Goal: Task Accomplishment & Management: Manage account settings

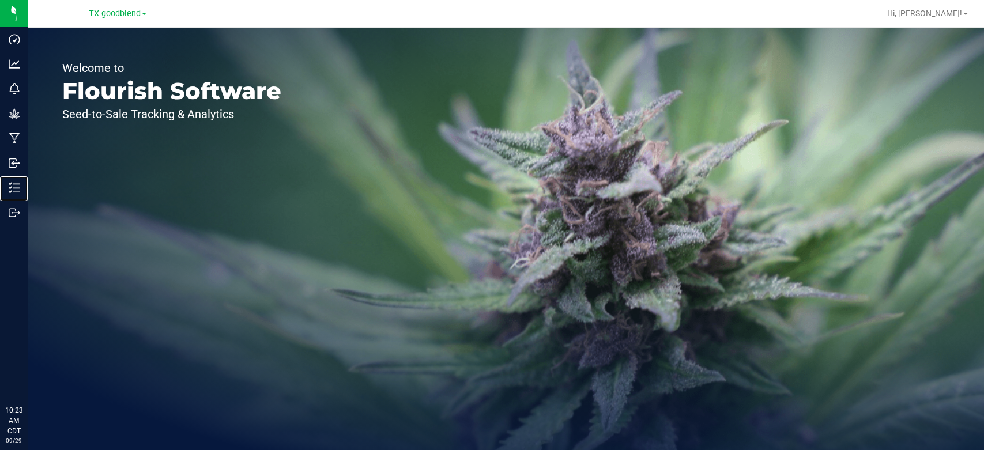
click at [0, 0] on p "Inventory" at bounding box center [0, 0] width 0 height 0
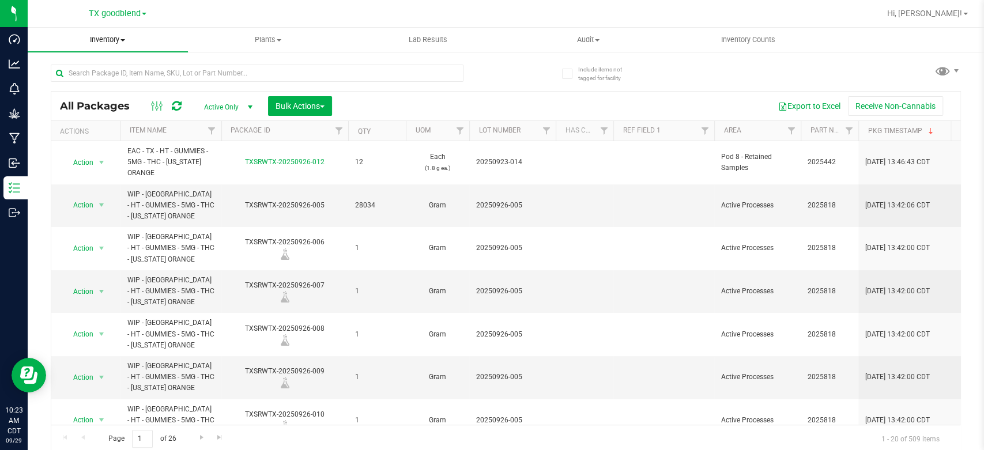
click at [95, 37] on span "Inventory" at bounding box center [108, 40] width 160 height 10
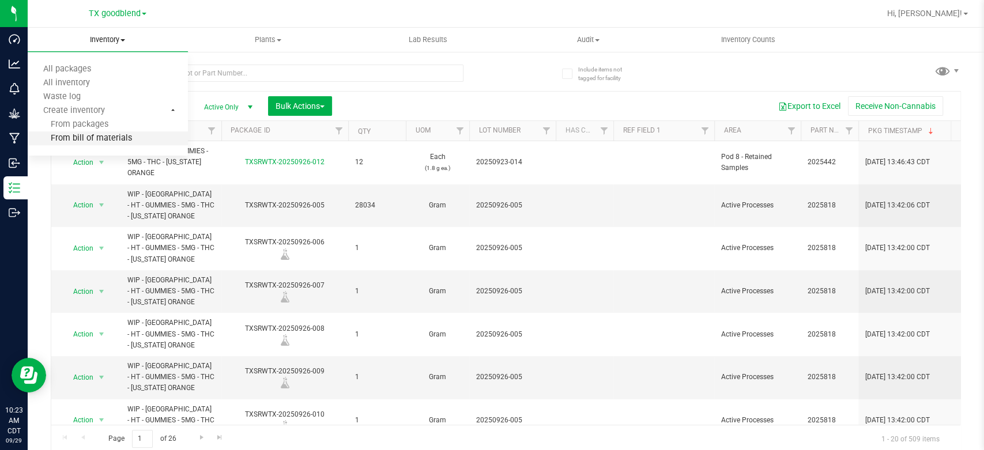
click at [81, 137] on span "From bill of materials" at bounding box center [80, 139] width 104 height 10
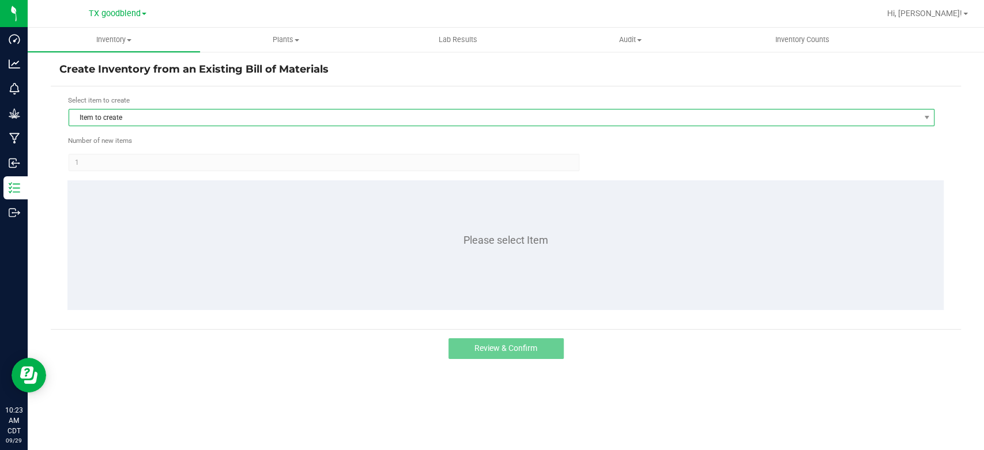
click at [113, 119] on span "Item to create" at bounding box center [494, 118] width 850 height 16
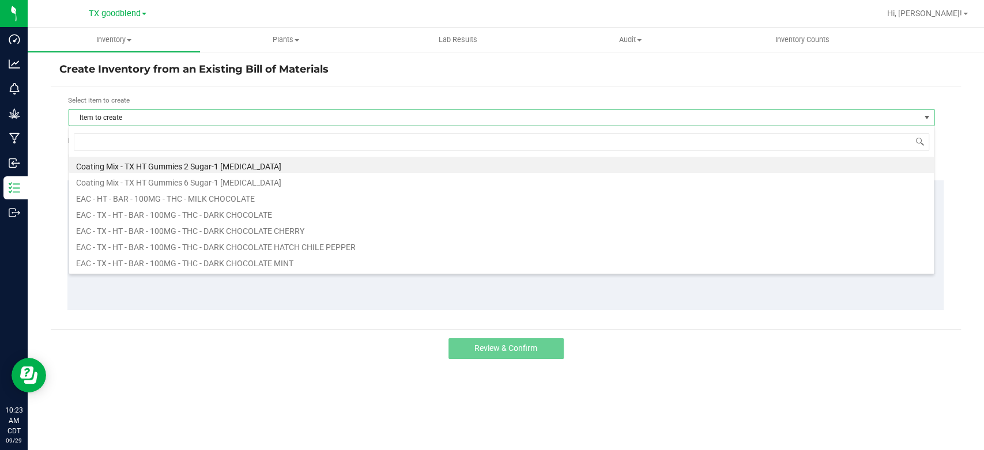
scroll to position [17, 865]
type input "chocolate"
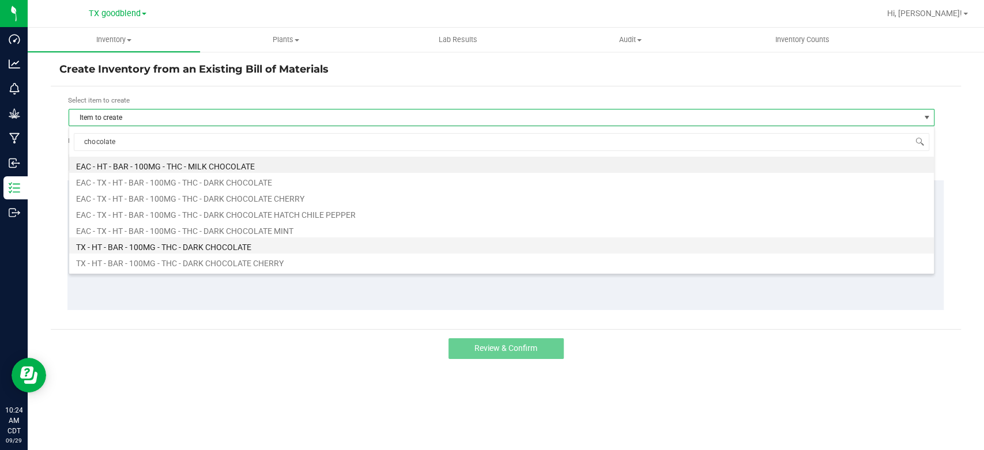
click at [189, 247] on li "TX - HT - BAR - 100MG - THC - DARK CHOCOLATE" at bounding box center [501, 245] width 865 height 16
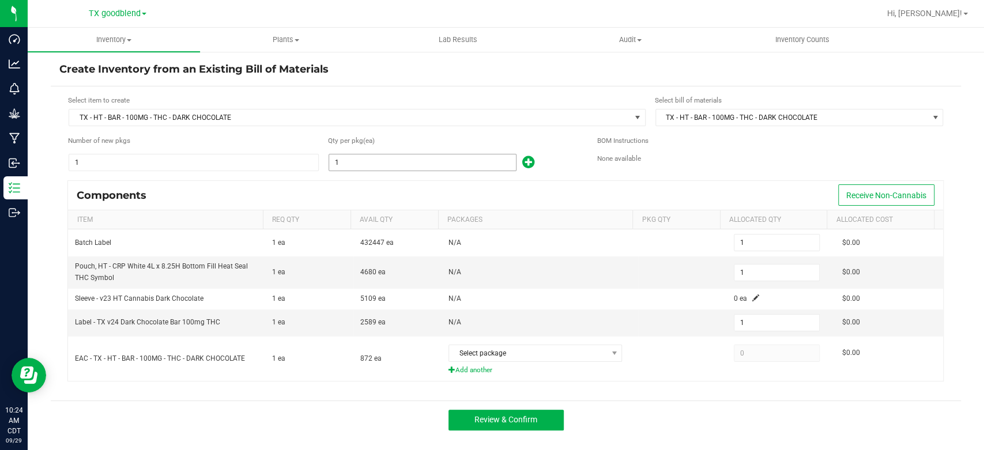
click at [364, 163] on input "1" at bounding box center [422, 162] width 187 height 16
type input "3"
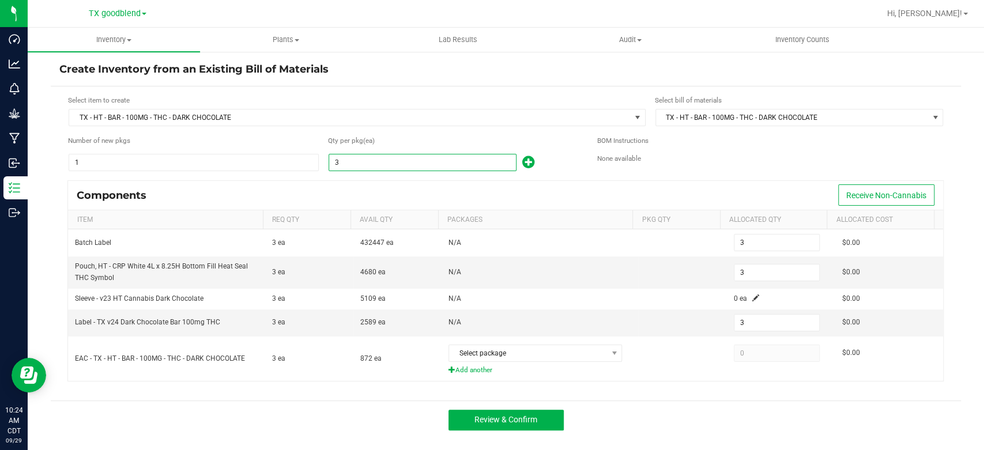
type input "38"
type input "381"
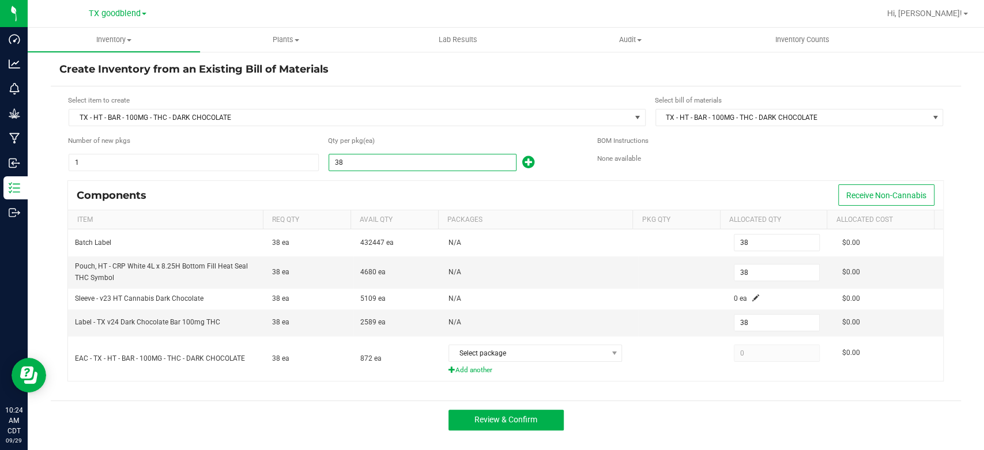
type input "381"
click at [379, 176] on form "Select item to create TX - HT - BAR - 100MG - THC - DARK CHOCOLATE Select bill …" at bounding box center [505, 243] width 893 height 297
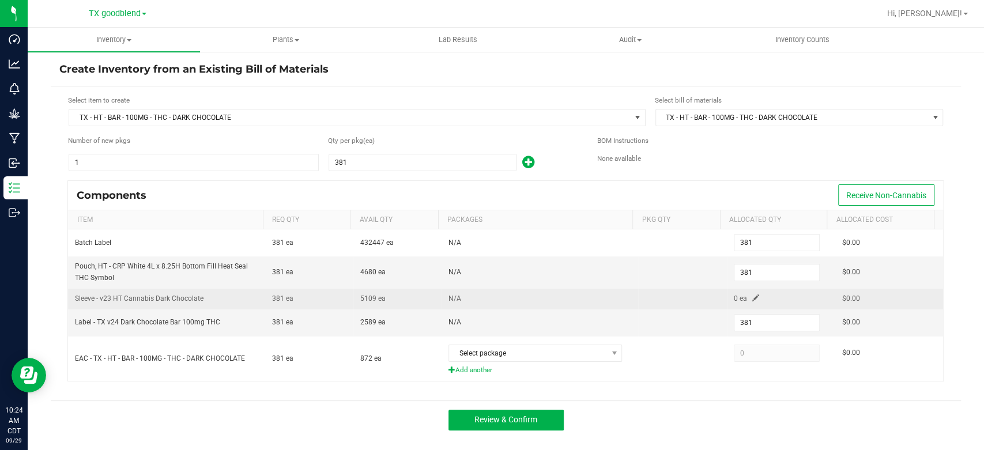
click at [752, 297] on span at bounding box center [755, 298] width 7 height 7
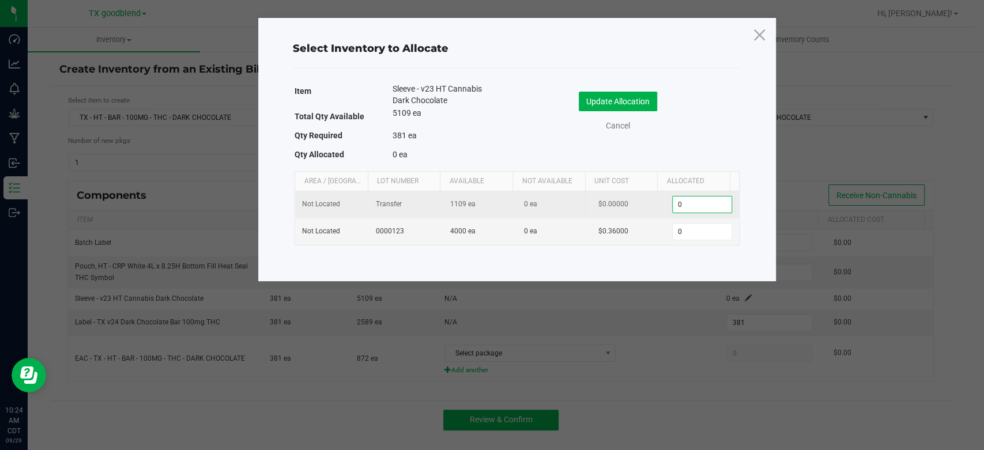
click at [692, 201] on input "0" at bounding box center [702, 205] width 59 height 16
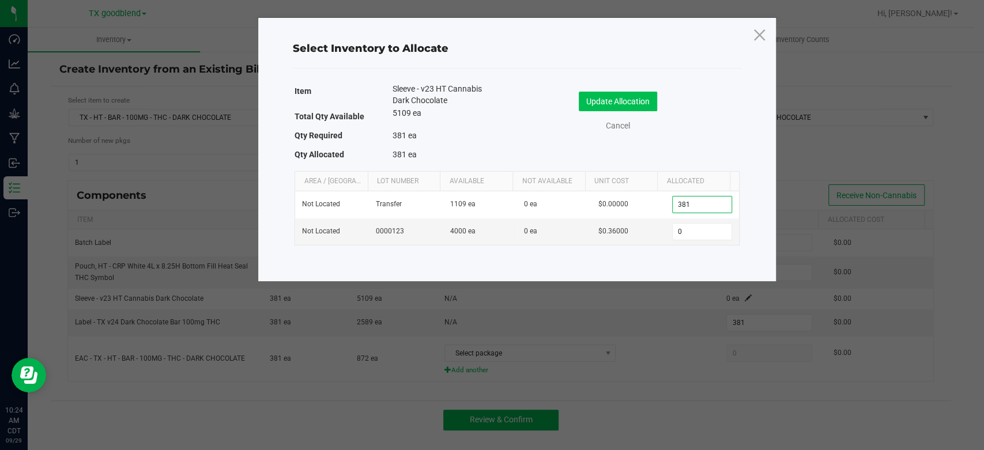
type input "381"
click at [610, 100] on button "Update Allocation" at bounding box center [618, 102] width 78 height 20
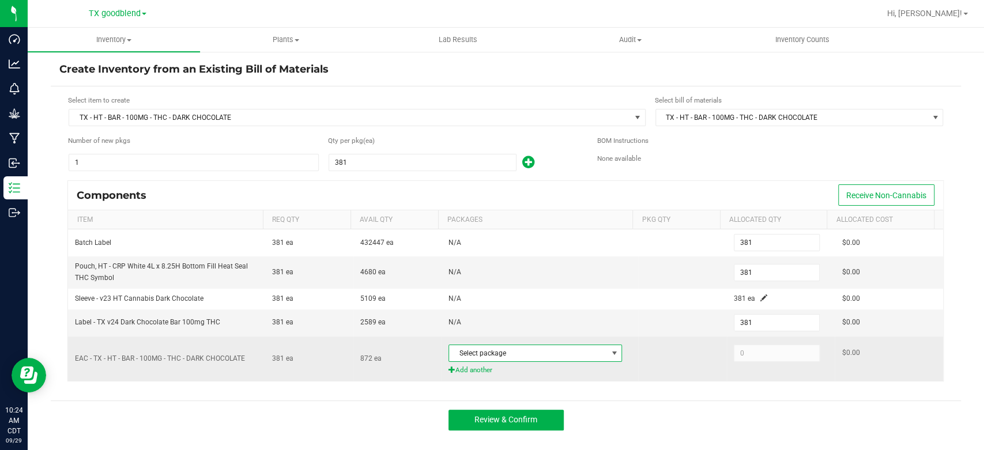
click at [502, 352] on span "Select package" at bounding box center [528, 353] width 158 height 16
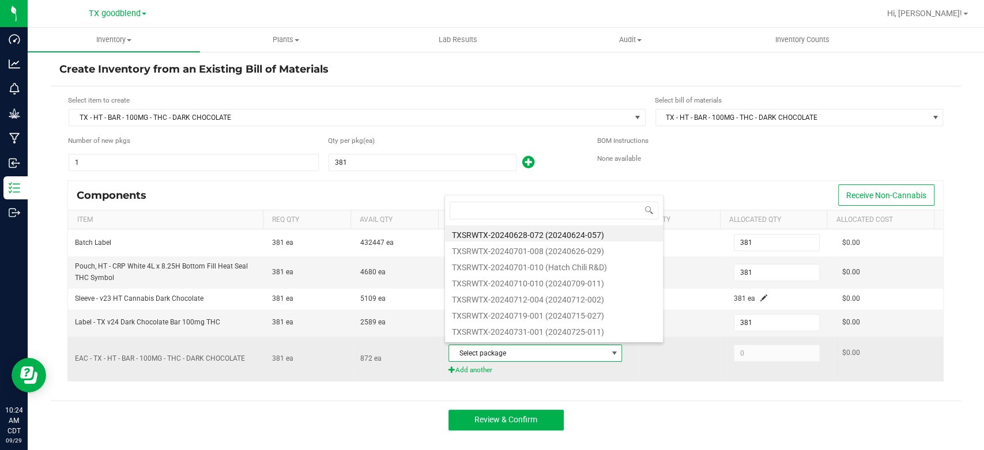
scroll to position [17, 169]
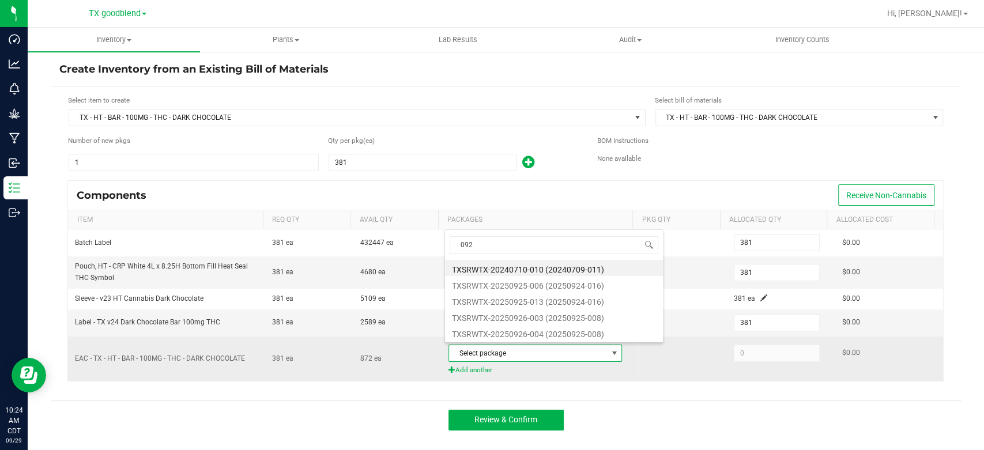
type input "0924"
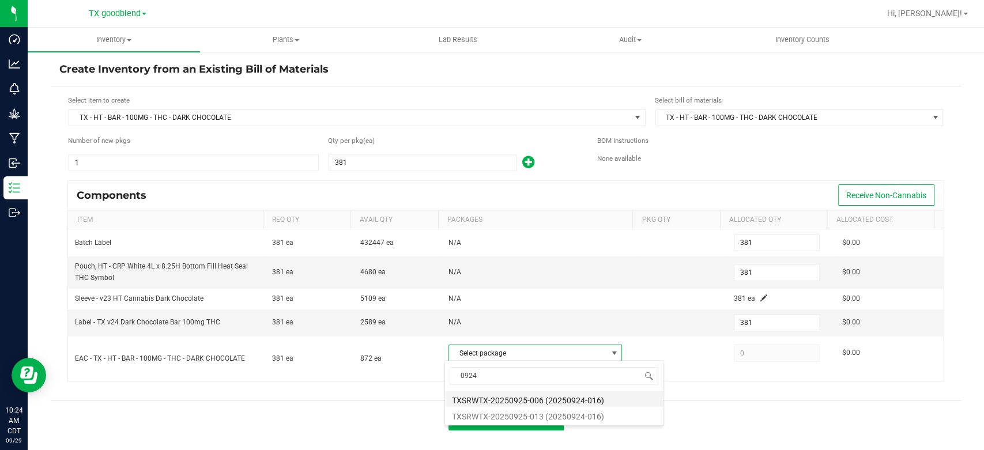
click at [549, 395] on li "TXSRWTX-20250925-006 (20250924-016)" at bounding box center [554, 399] width 218 height 16
type input "381"
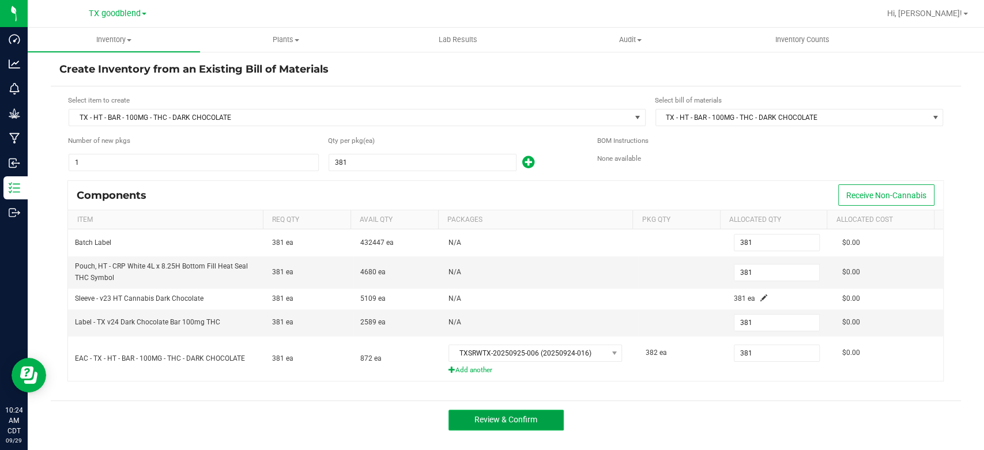
click at [528, 423] on span "Review & Confirm" at bounding box center [505, 419] width 63 height 9
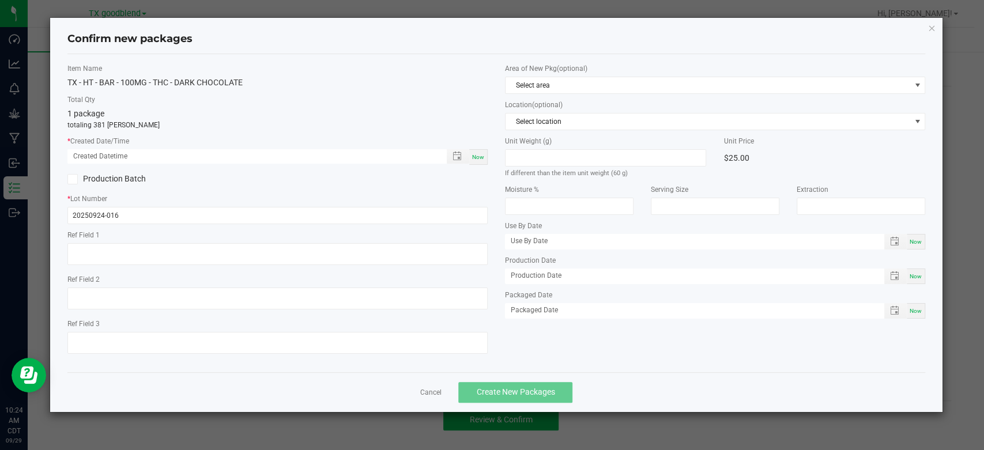
click at [479, 156] on span "Now" at bounding box center [478, 157] width 12 height 6
type input "[DATE] 10:24 AM"
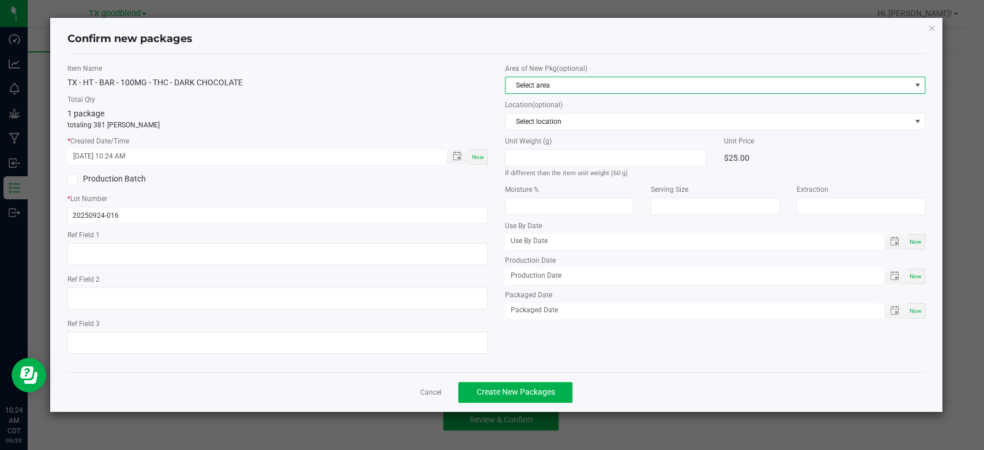
click at [546, 87] on span "Select area" at bounding box center [708, 85] width 405 height 16
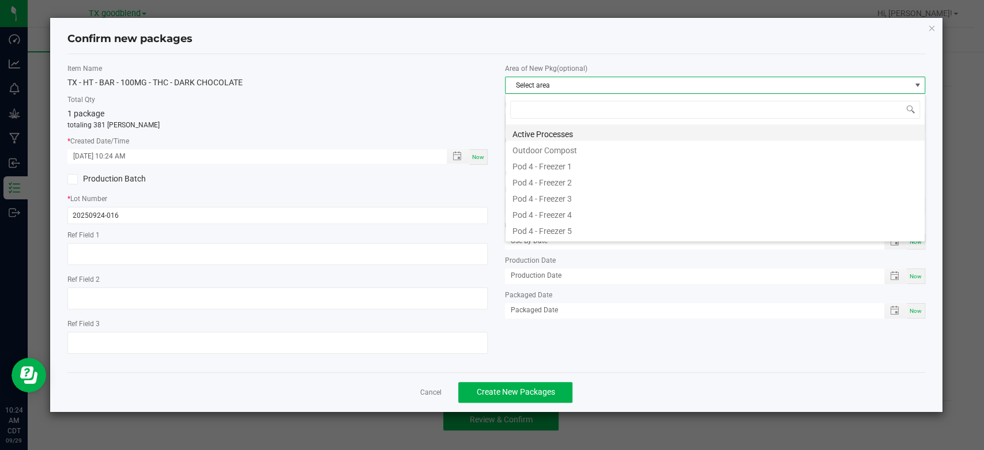
scroll to position [17, 420]
click at [558, 134] on li "Active Processes" at bounding box center [715, 133] width 419 height 16
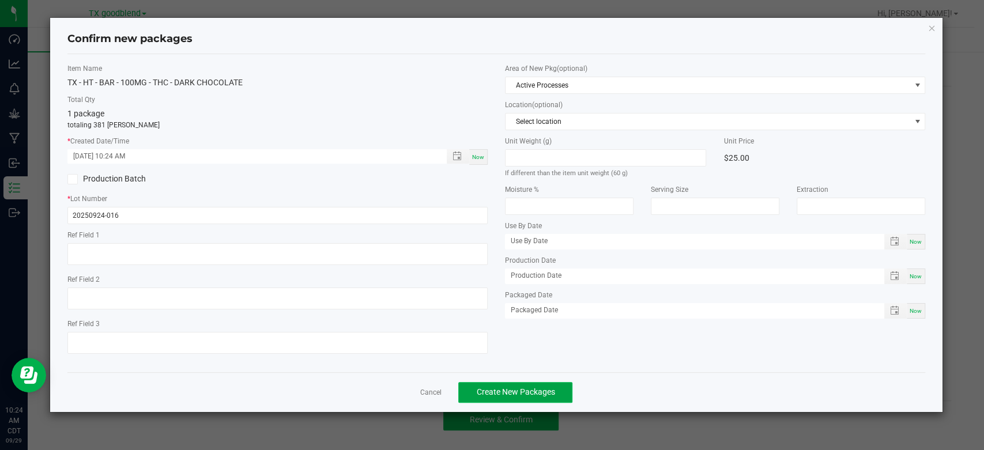
click at [498, 395] on span "Create New Packages" at bounding box center [515, 391] width 78 height 9
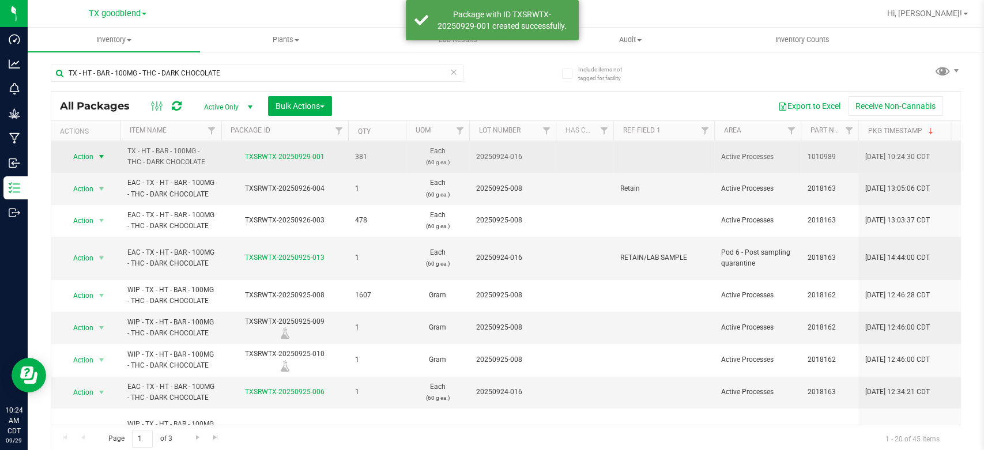
click at [86, 158] on span "Action" at bounding box center [78, 157] width 31 height 16
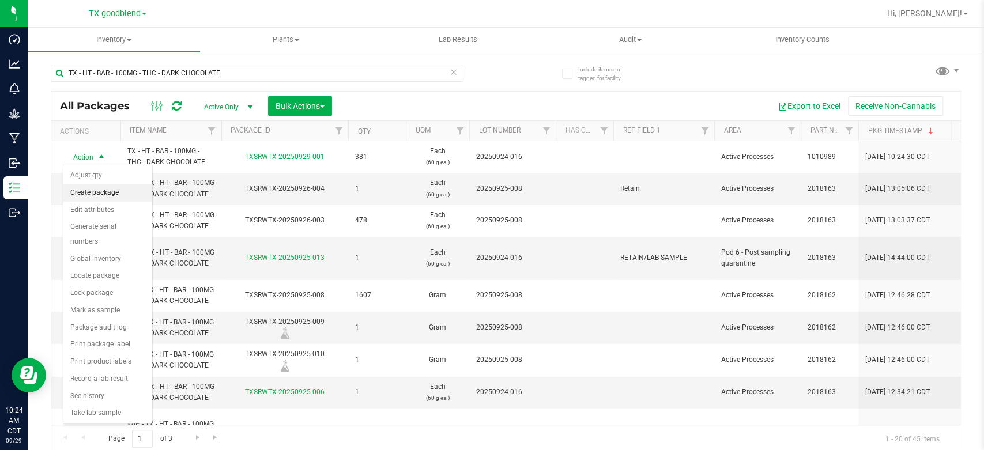
click at [102, 193] on li "Create package" at bounding box center [107, 192] width 89 height 17
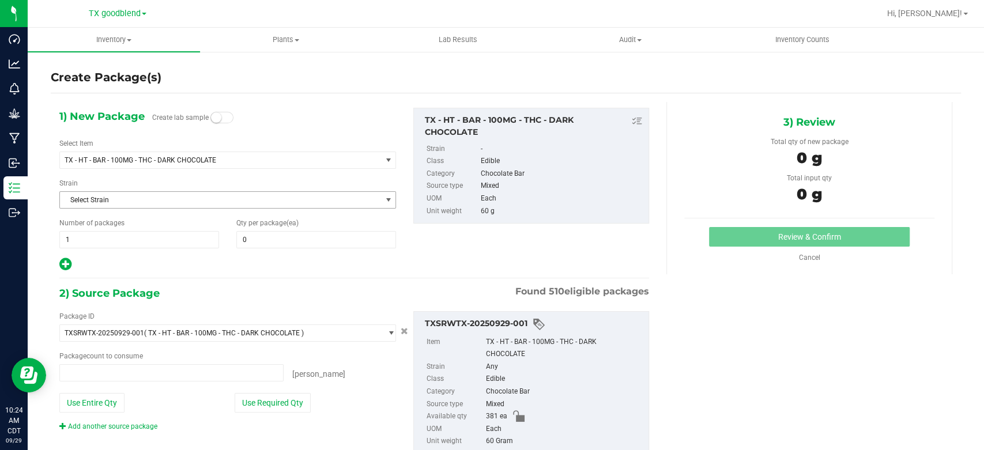
type input "0 ea"
click at [252, 237] on span at bounding box center [316, 239] width 160 height 17
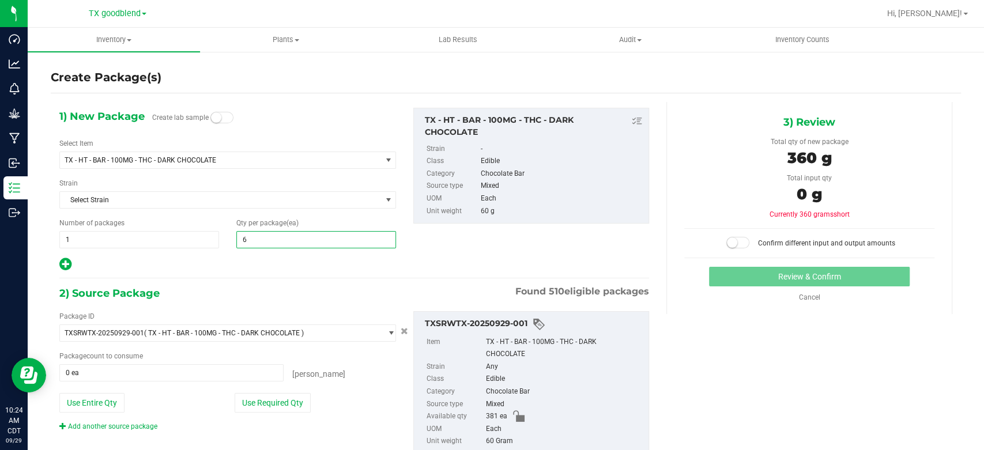
type input "60"
click at [178, 243] on span "1 1" at bounding box center [139, 239] width 160 height 17
click at [178, 243] on input "1" at bounding box center [139, 240] width 159 height 16
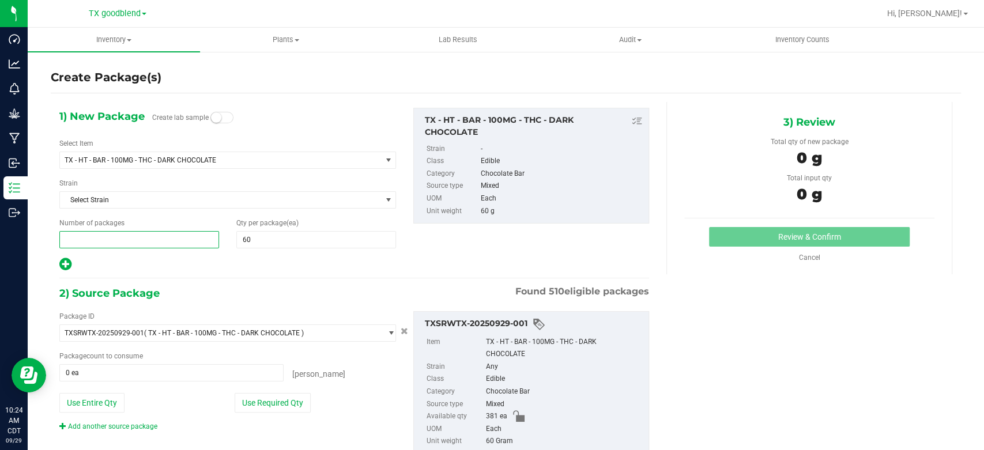
type input "6"
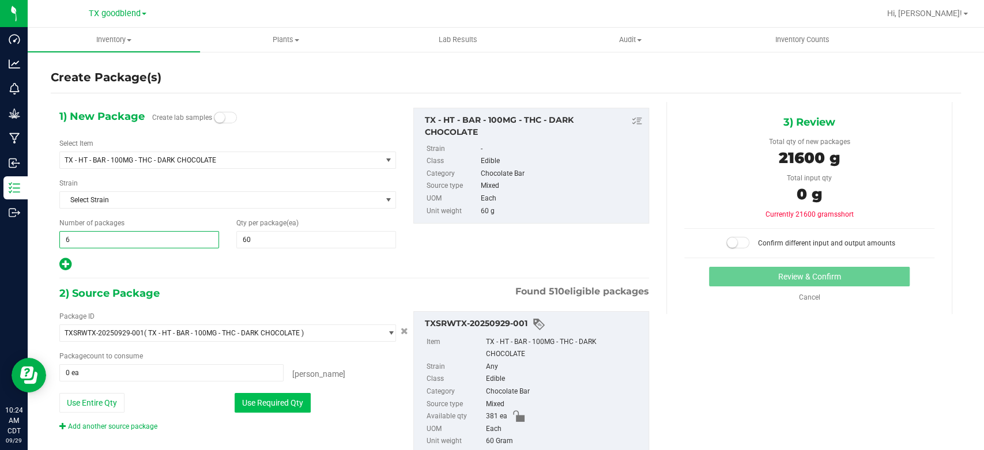
type input "6"
click at [262, 397] on button "Use Required Qty" at bounding box center [273, 403] width 76 height 20
type input "360 ea"
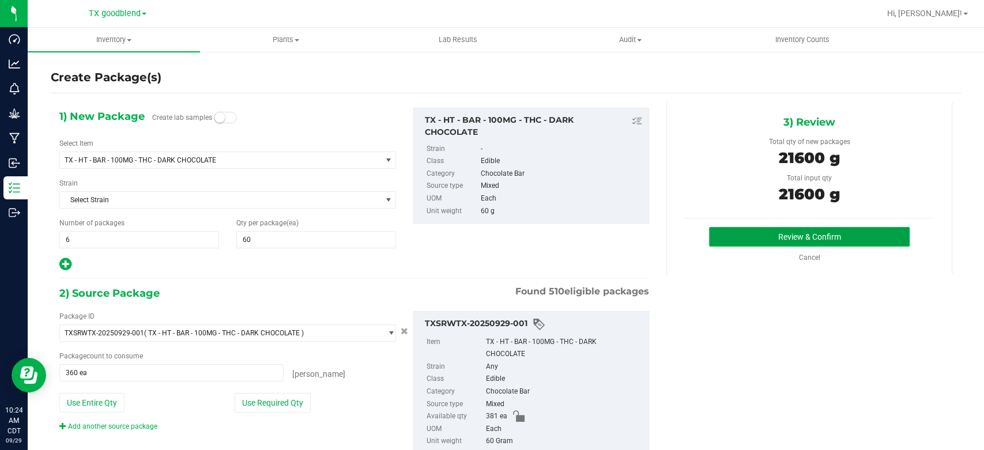
click at [761, 231] on button "Review & Confirm" at bounding box center [809, 237] width 200 height 20
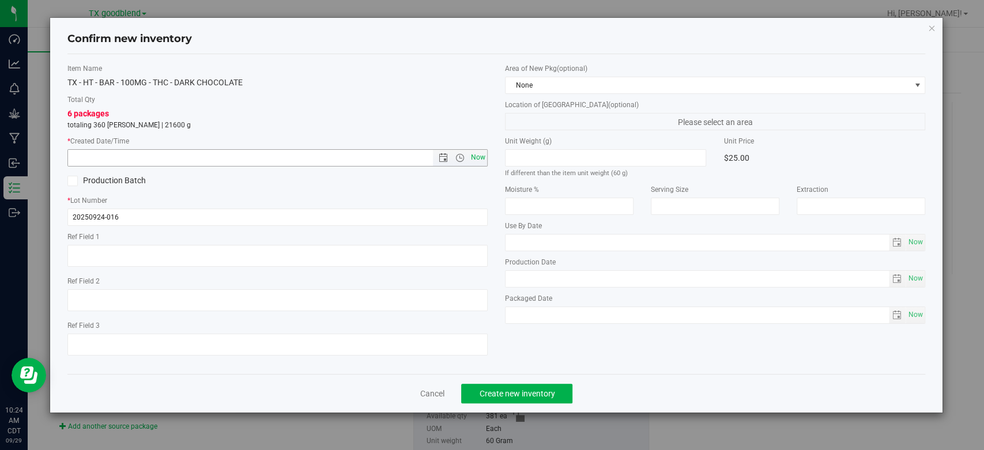
click at [473, 160] on span "Now" at bounding box center [479, 157] width 20 height 17
type input "[DATE] 10:24 AM"
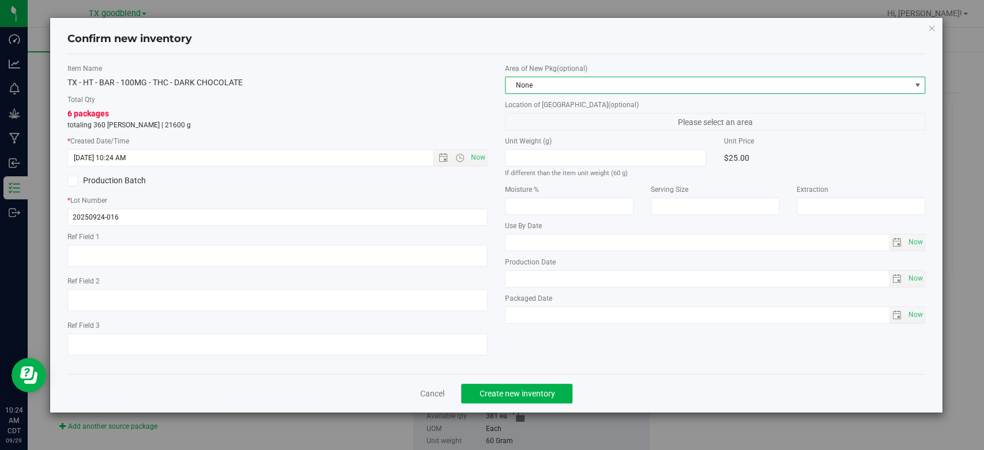
click at [555, 86] on span "None" at bounding box center [708, 85] width 405 height 16
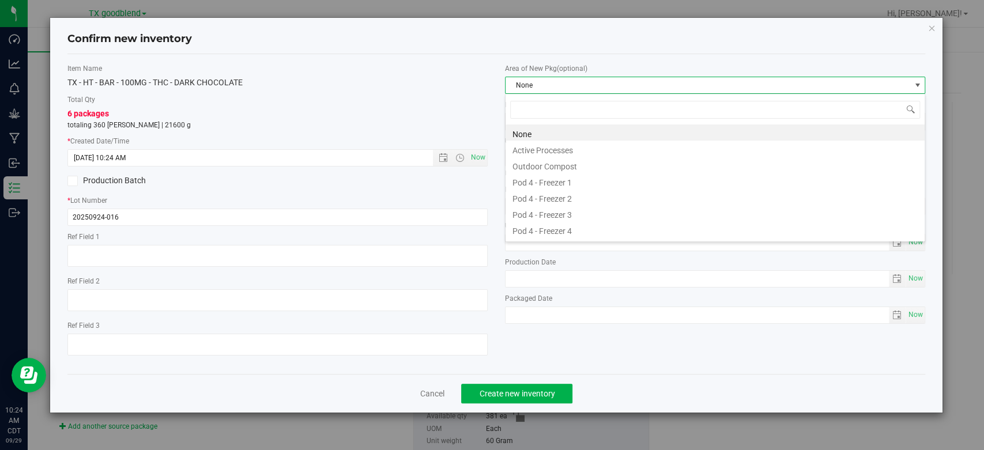
scroll to position [17, 420]
click at [549, 150] on li "Active Processes" at bounding box center [715, 149] width 419 height 16
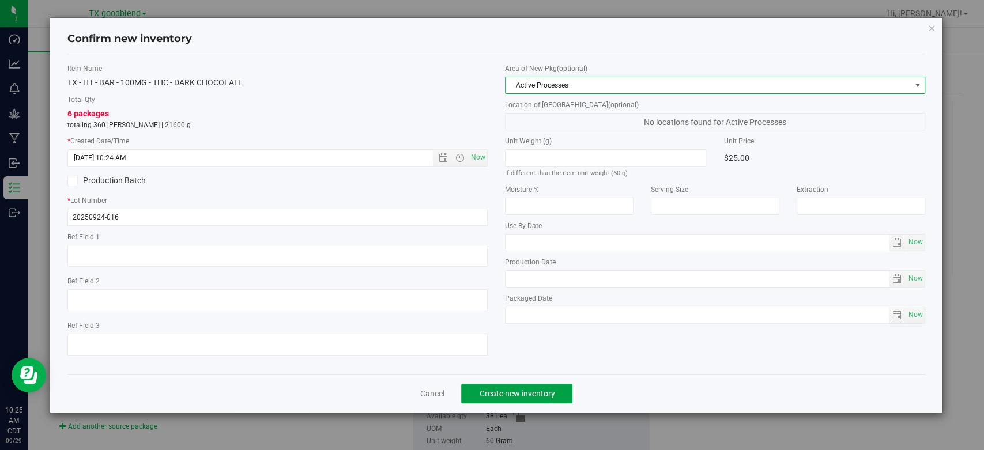
click at [492, 394] on span "Create new inventory" at bounding box center [517, 393] width 76 height 9
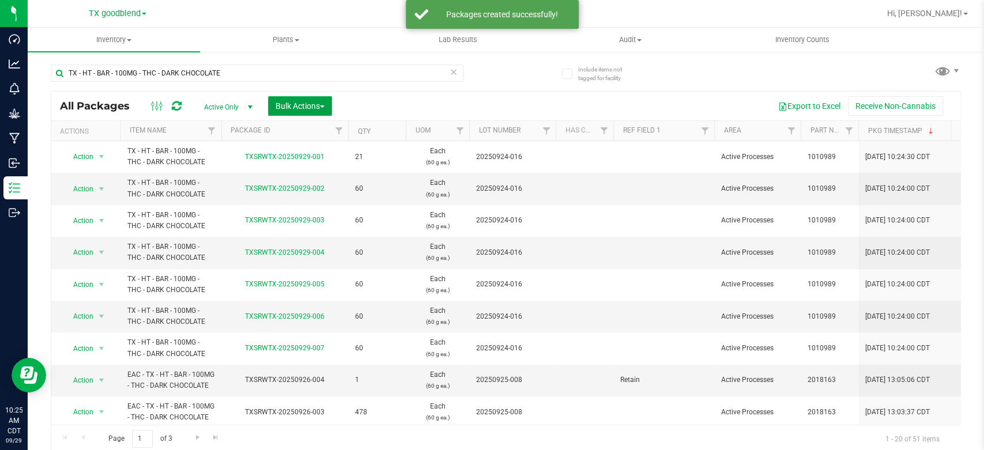
click at [302, 104] on span "Bulk Actions" at bounding box center [300, 105] width 49 height 9
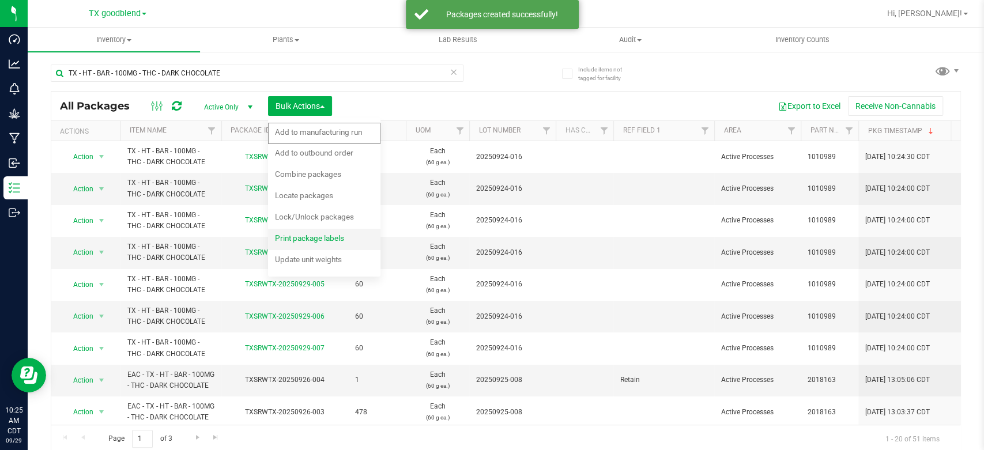
click at [301, 243] on div "Print package labels" at bounding box center [317, 240] width 85 height 18
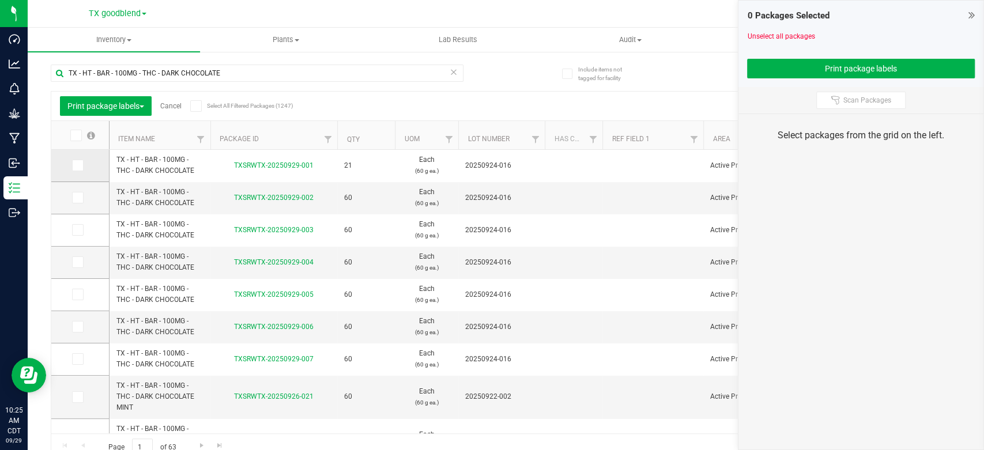
click at [76, 165] on icon at bounding box center [76, 165] width 7 height 0
click at [0, 0] on input "checkbox" at bounding box center [0, 0] width 0 height 0
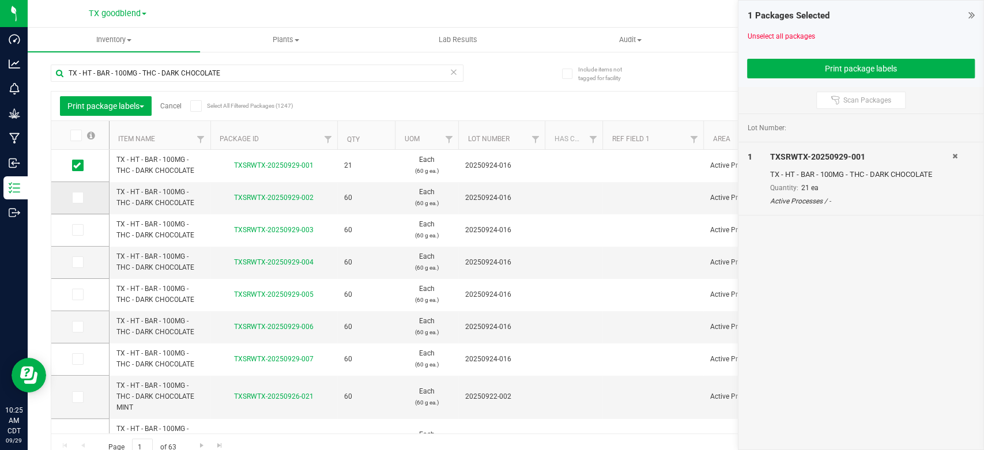
click at [77, 198] on icon at bounding box center [76, 198] width 7 height 0
click at [0, 0] on input "checkbox" at bounding box center [0, 0] width 0 height 0
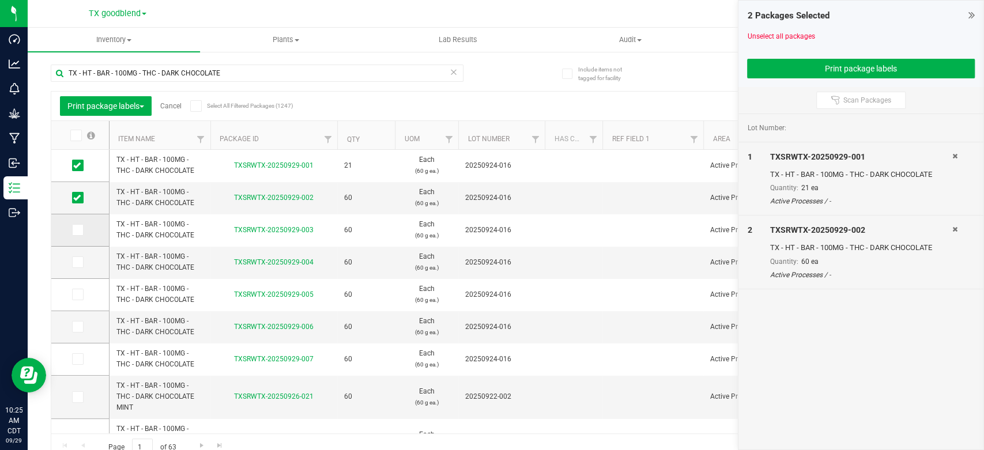
click at [76, 230] on icon at bounding box center [76, 230] width 7 height 0
click at [0, 0] on input "checkbox" at bounding box center [0, 0] width 0 height 0
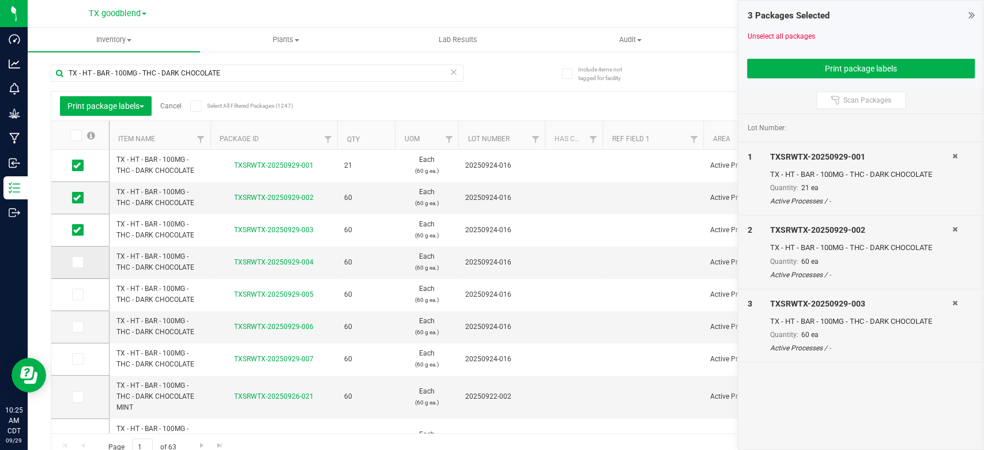
click at [78, 262] on icon at bounding box center [76, 262] width 7 height 0
click at [0, 0] on input "checkbox" at bounding box center [0, 0] width 0 height 0
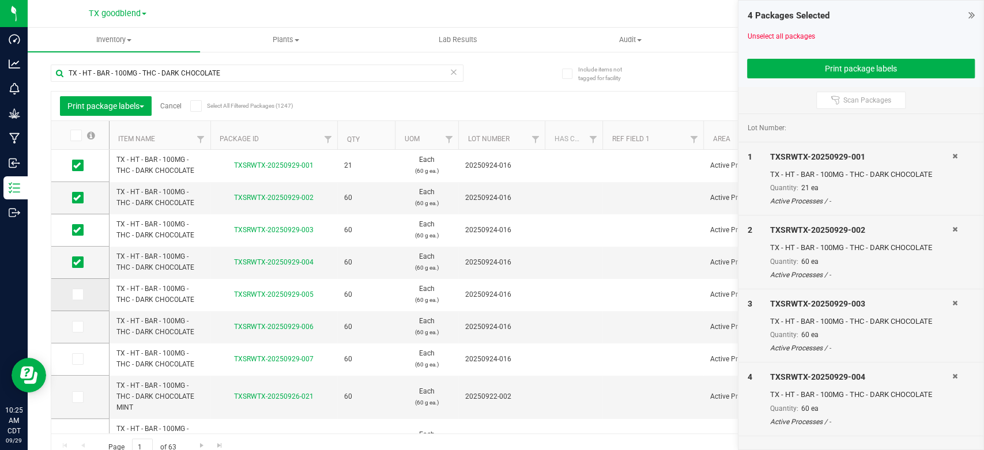
click at [78, 295] on icon at bounding box center [76, 295] width 7 height 0
click at [0, 0] on input "checkbox" at bounding box center [0, 0] width 0 height 0
click at [77, 327] on icon at bounding box center [76, 327] width 7 height 0
click at [0, 0] on input "checkbox" at bounding box center [0, 0] width 0 height 0
click at [78, 359] on icon at bounding box center [76, 359] width 7 height 0
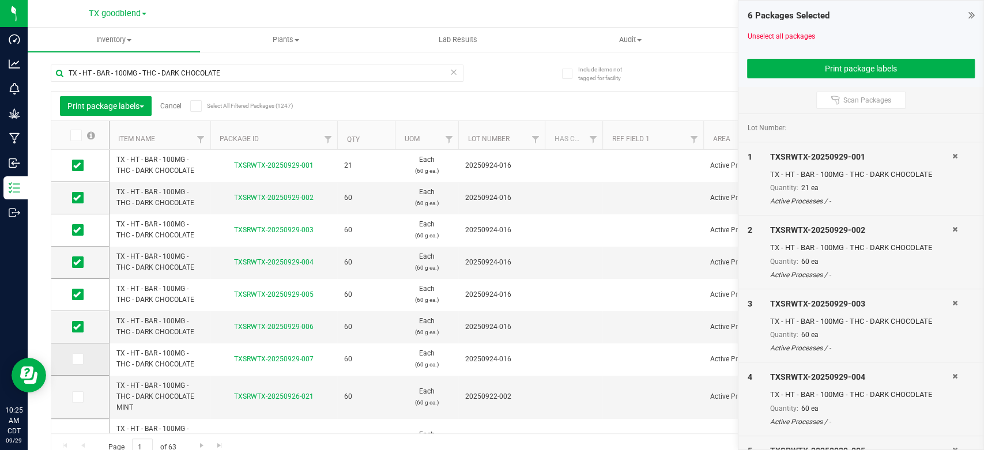
click at [0, 0] on input "checkbox" at bounding box center [0, 0] width 0 height 0
click at [819, 68] on button "Print package labels" at bounding box center [861, 69] width 228 height 20
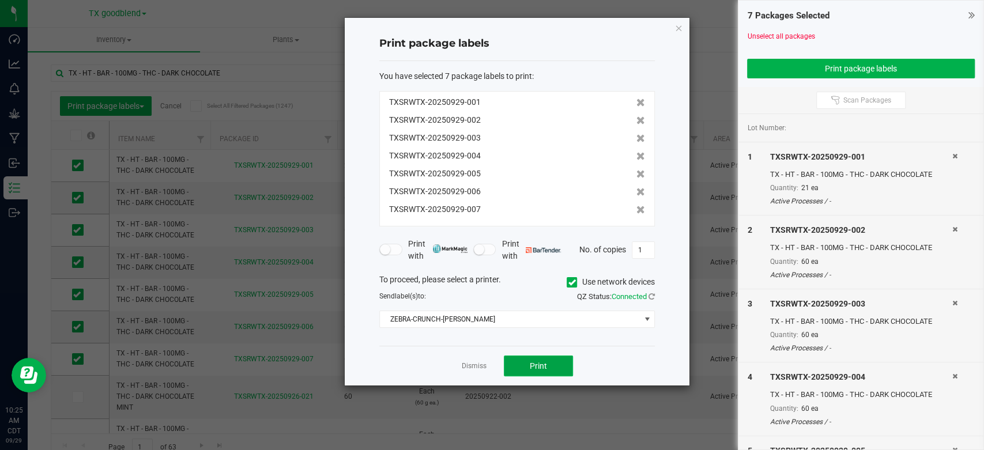
click at [540, 367] on span "Print" at bounding box center [538, 365] width 17 height 9
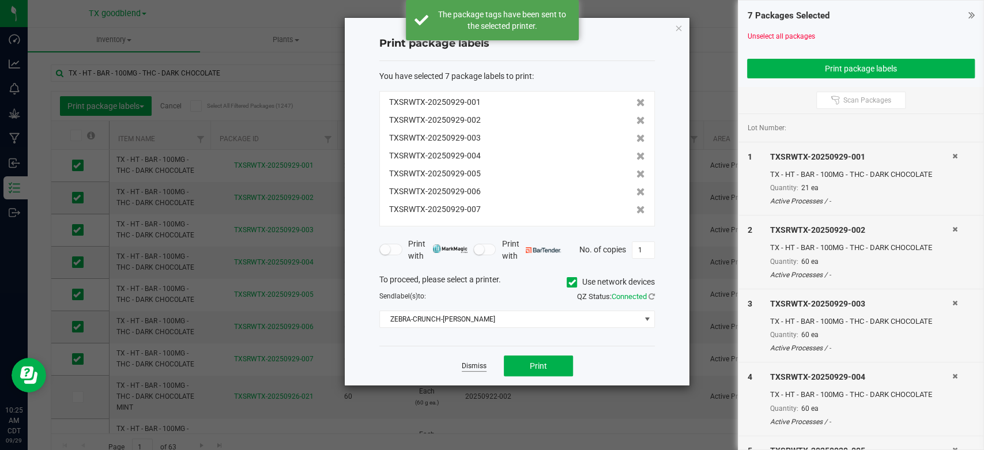
click at [472, 368] on link "Dismiss" at bounding box center [474, 366] width 25 height 10
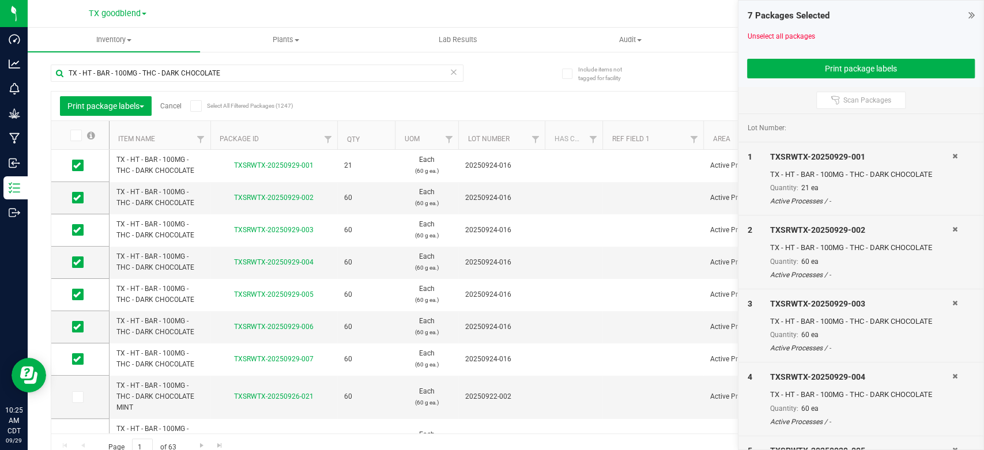
click at [64, 119] on div "Print package labels Cancel Select All Filtered Packages (1247) Add to manufact…" at bounding box center [505, 106] width 909 height 29
click at [774, 36] on link "Unselect all packages" at bounding box center [780, 36] width 67 height 8
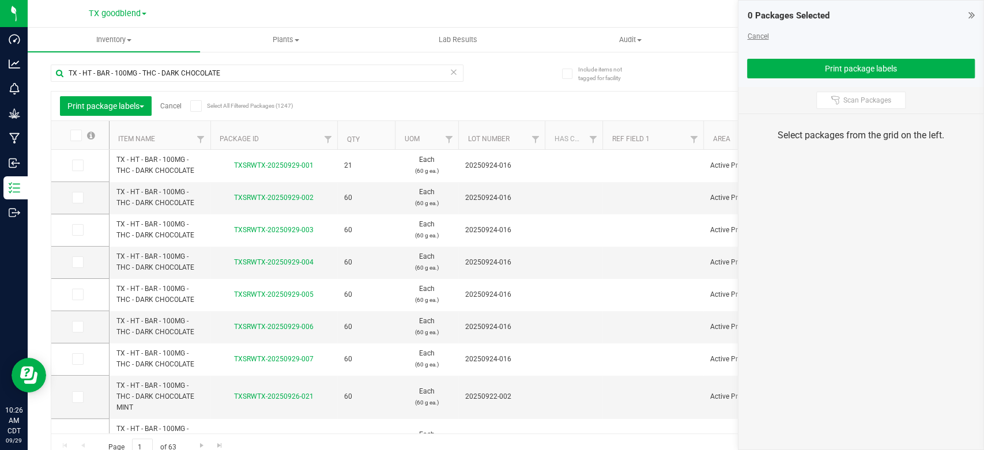
click at [756, 36] on link "Cancel" at bounding box center [757, 36] width 21 height 8
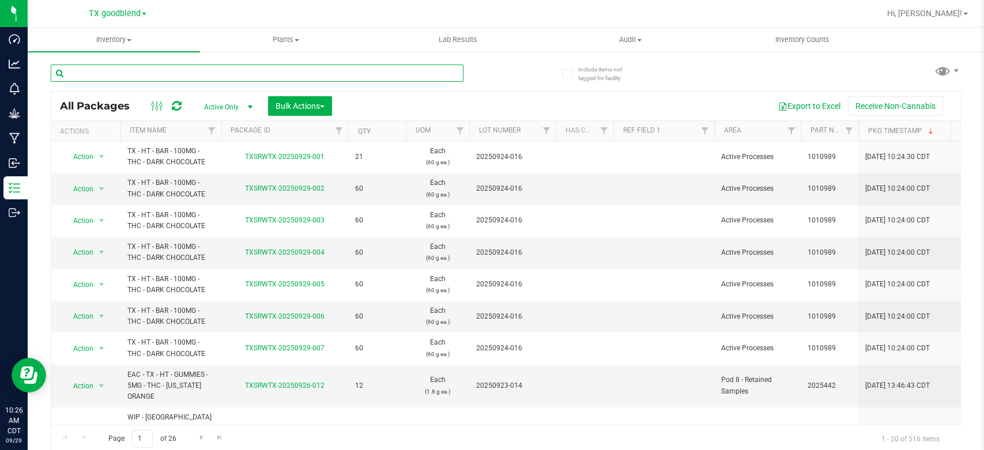
click at [270, 73] on input "text" at bounding box center [257, 73] width 413 height 17
type input "0924-016"
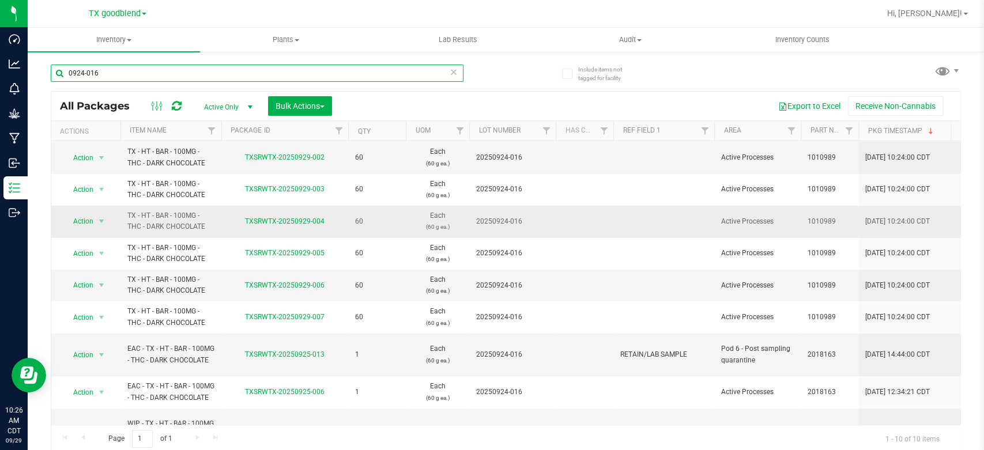
scroll to position [44, 0]
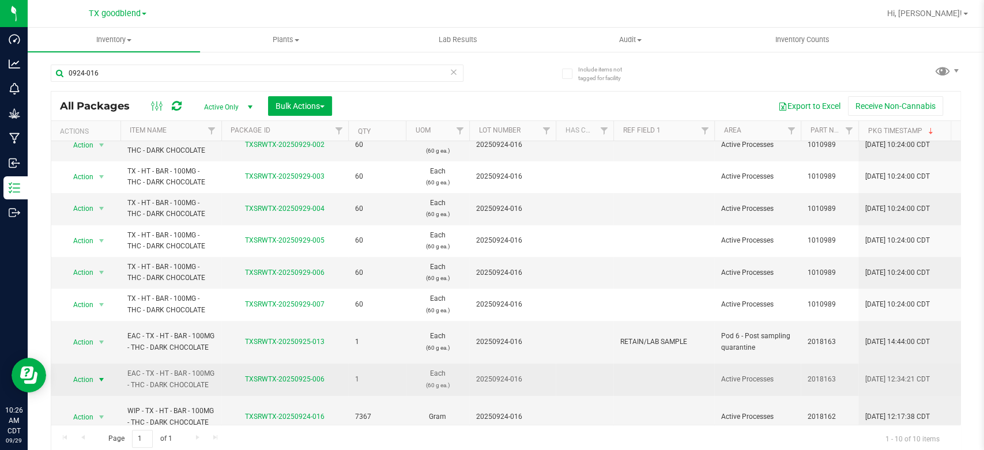
click at [77, 372] on span "Action" at bounding box center [78, 380] width 31 height 16
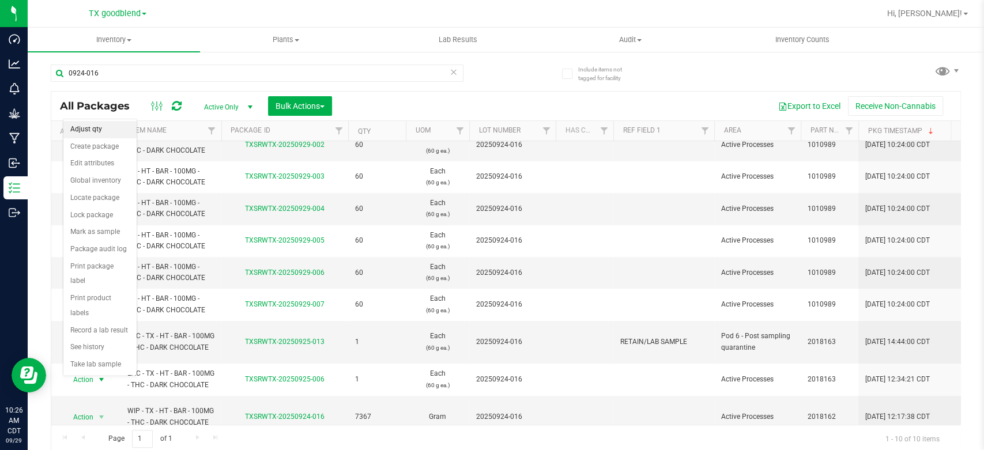
click at [88, 127] on li "Adjust qty" at bounding box center [99, 129] width 73 height 17
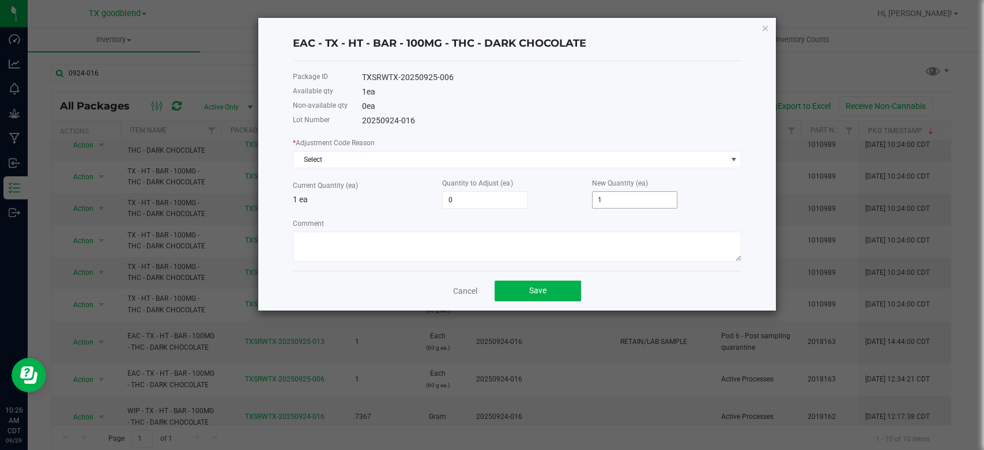
click at [631, 205] on input "1" at bounding box center [635, 200] width 85 height 16
type input "-1"
type input "0"
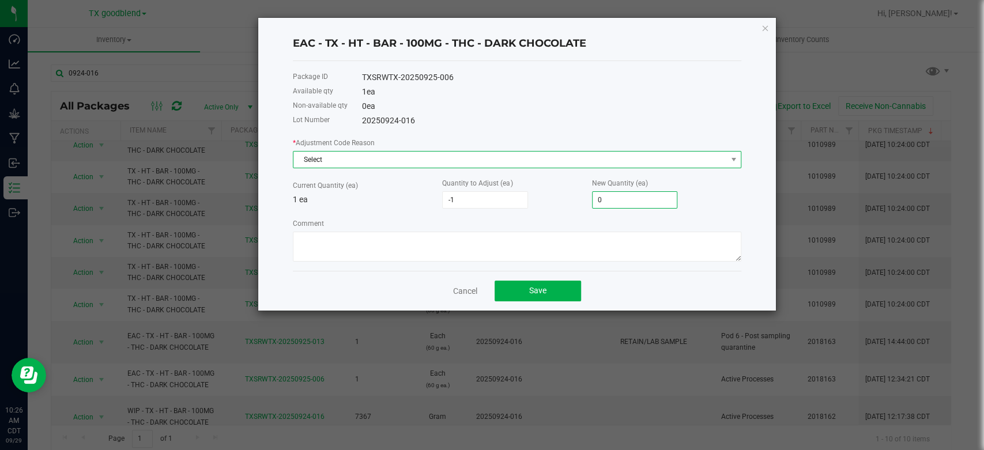
click at [538, 157] on span "Select" at bounding box center [509, 160] width 433 height 16
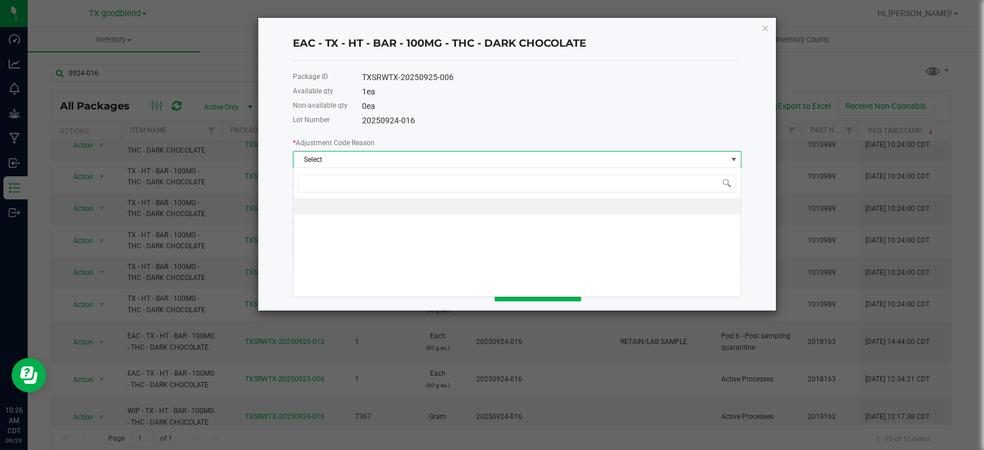
scroll to position [17, 448]
click at [520, 201] on li at bounding box center [516, 206] width 447 height 16
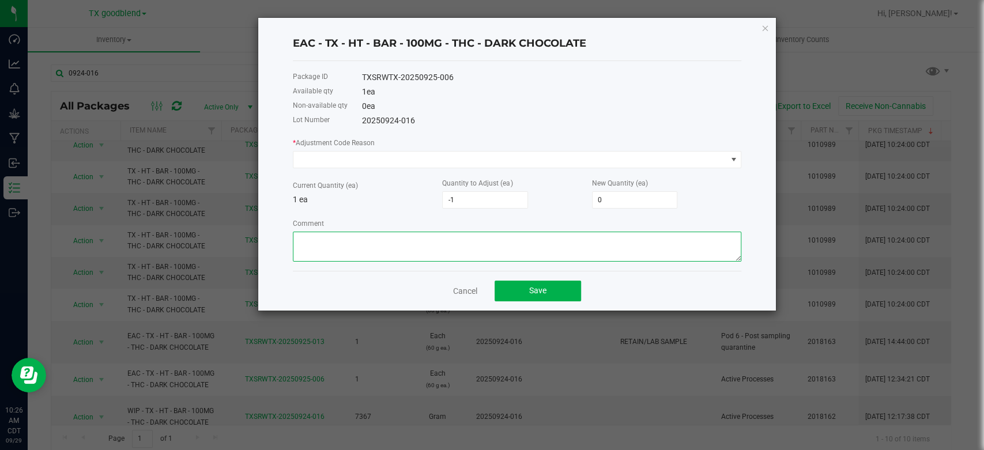
click at [481, 247] on textarea "Comment" at bounding box center [517, 247] width 448 height 30
type textarea "Dropped. composted"
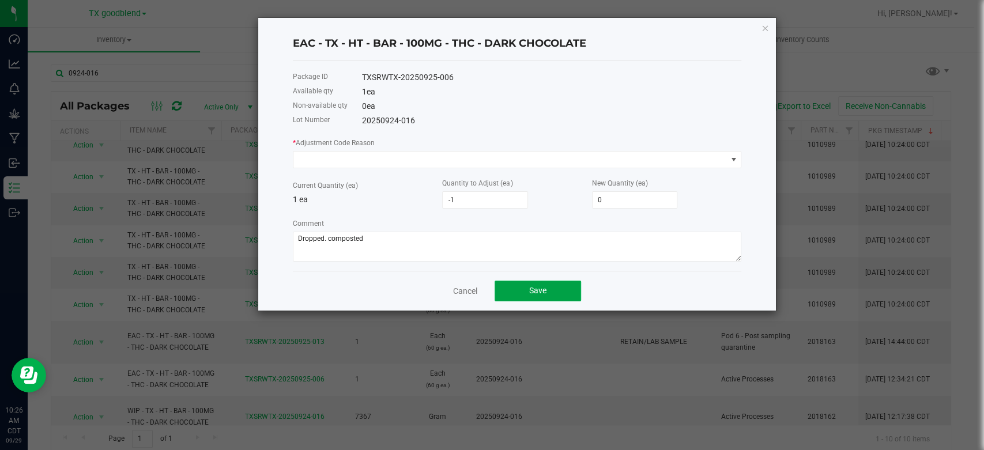
click at [544, 291] on span "Save" at bounding box center [537, 290] width 17 height 9
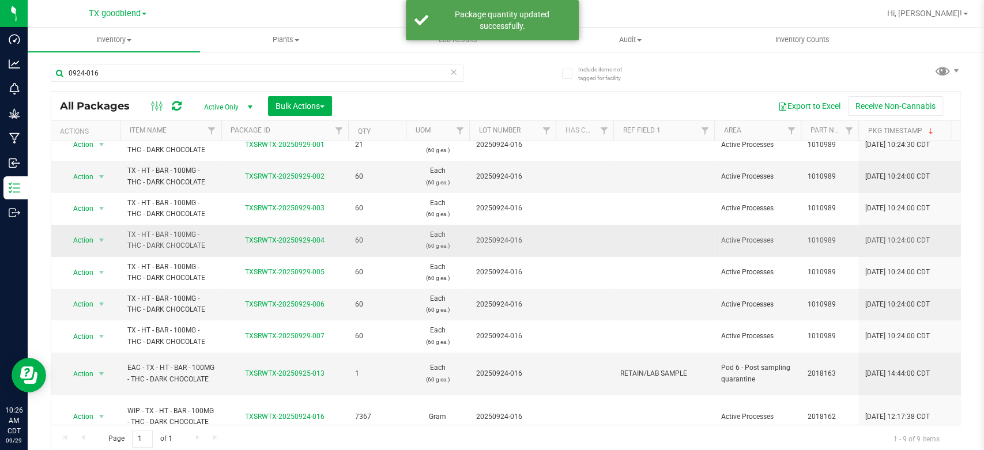
scroll to position [0, 0]
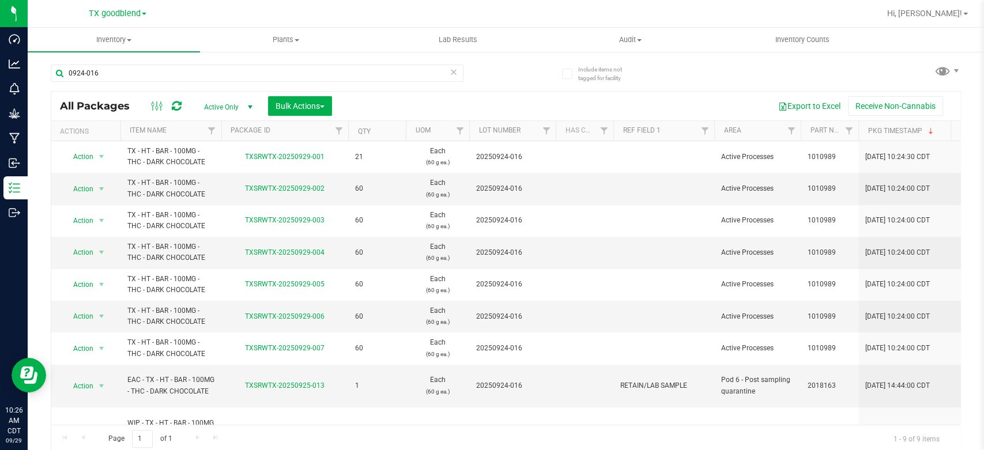
click at [450, 76] on icon at bounding box center [454, 72] width 8 height 14
